Goal: Book appointment/travel/reservation

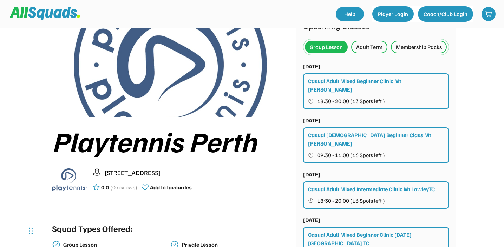
scroll to position [38, 0]
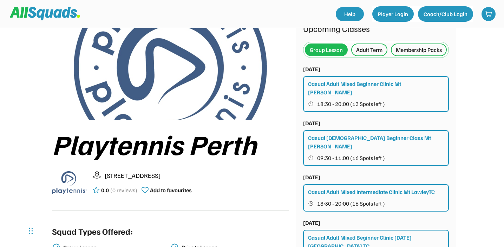
click at [371, 53] on div "Adult Term" at bounding box center [369, 50] width 26 height 8
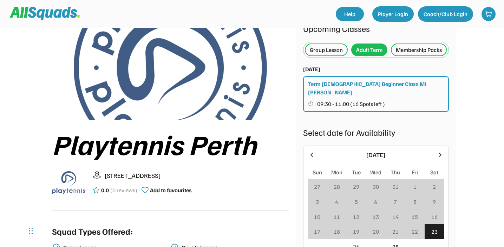
click at [328, 52] on div "Group Lesson" at bounding box center [326, 50] width 33 height 8
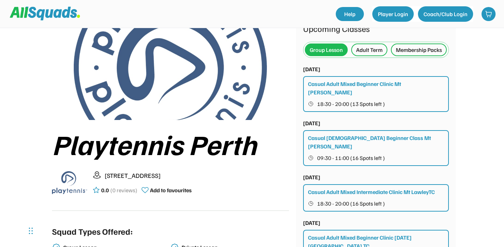
click at [396, 54] on div "Membership Packs" at bounding box center [419, 50] width 46 height 8
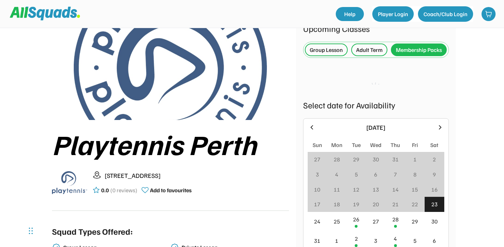
click at [330, 49] on div "Group Lesson" at bounding box center [326, 50] width 33 height 8
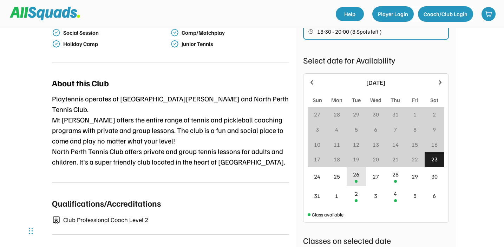
scroll to position [272, 0]
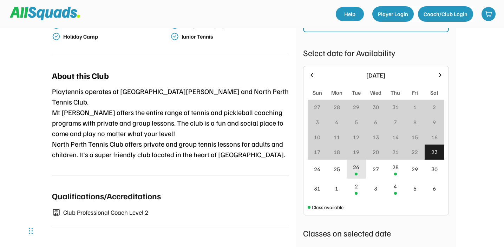
click at [355, 170] on div "26" at bounding box center [357, 169] width 20 height 19
click at [354, 194] on div "2" at bounding box center [357, 188] width 20 height 19
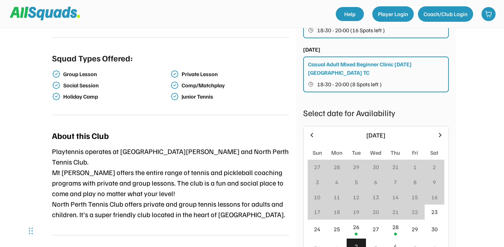
scroll to position [256, 0]
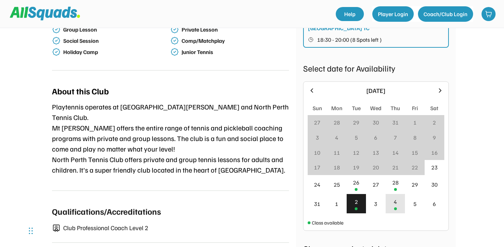
click at [394, 208] on div at bounding box center [395, 209] width 3 height 3
click at [353, 207] on div "2" at bounding box center [357, 203] width 20 height 19
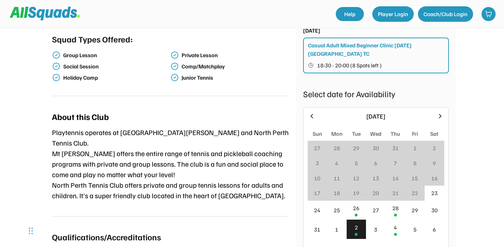
scroll to position [233, 0]
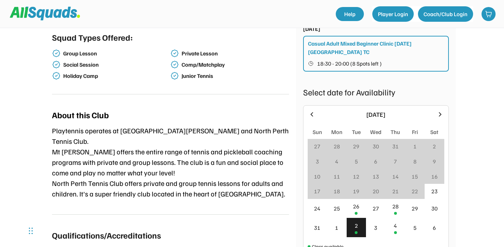
click at [439, 118] on div "[DATE] Sun Mon Tue Wed Thu Fri Sat 27 28 29 30 31 1 2 3 4 5 6 7 8 9 10 11 12 13…" at bounding box center [376, 180] width 137 height 140
click at [440, 112] on icon at bounding box center [440, 115] width 8 height 8
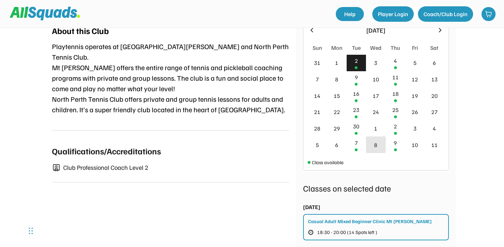
scroll to position [313, 0]
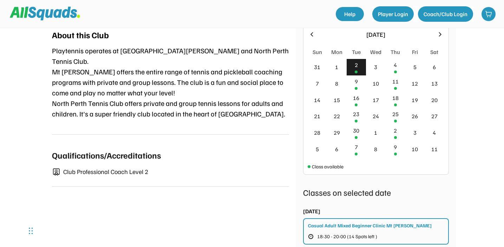
click at [316, 31] on div at bounding box center [312, 35] width 8 height 8
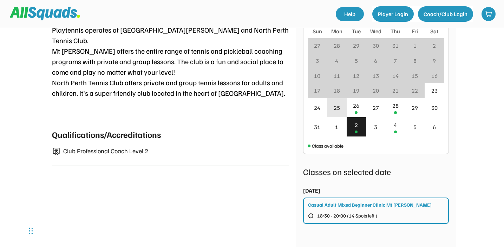
scroll to position [336, 0]
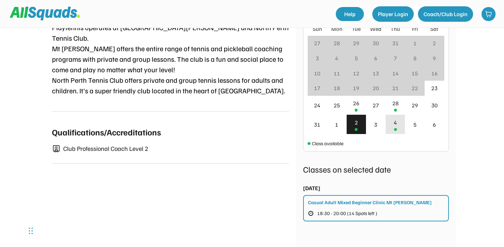
click at [394, 123] on div "4" at bounding box center [395, 122] width 3 height 8
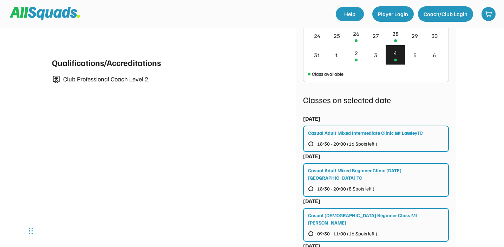
scroll to position [402, 0]
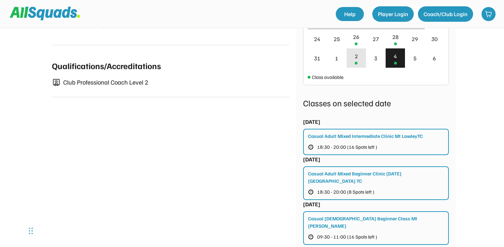
click at [358, 59] on div "2" at bounding box center [356, 56] width 3 height 8
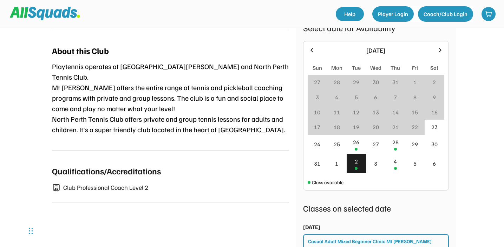
scroll to position [301, 0]
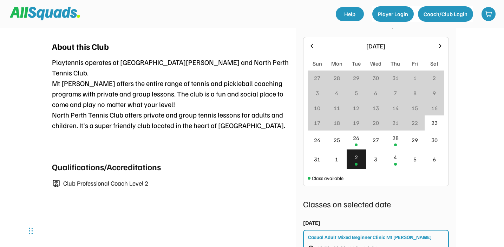
click at [436, 47] on icon at bounding box center [440, 46] width 8 height 8
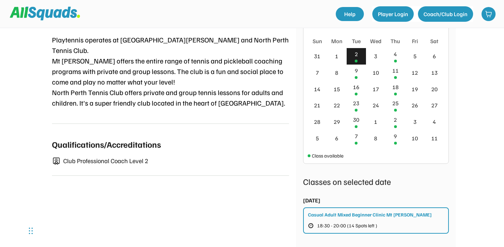
scroll to position [324, 0]
click at [359, 73] on div "9" at bounding box center [357, 72] width 20 height 17
click at [393, 73] on div "11" at bounding box center [395, 70] width 6 height 8
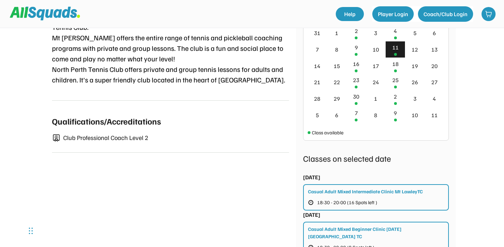
scroll to position [347, 0]
click at [359, 45] on div "9" at bounding box center [357, 49] width 20 height 17
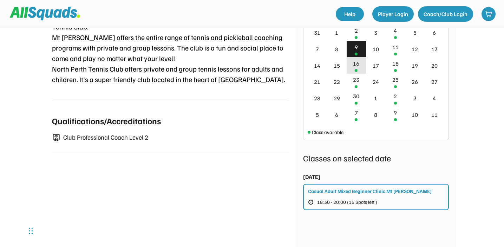
click at [359, 66] on div "16" at bounding box center [356, 63] width 6 height 8
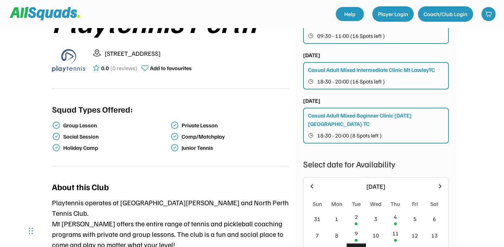
scroll to position [0, 0]
